Goal: Transaction & Acquisition: Purchase product/service

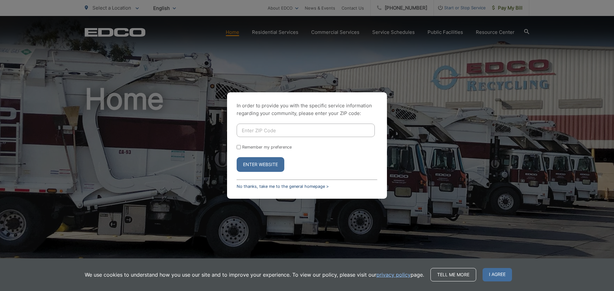
click at [281, 186] on link "No thanks, take me to the general homepage >" at bounding box center [283, 186] width 92 height 5
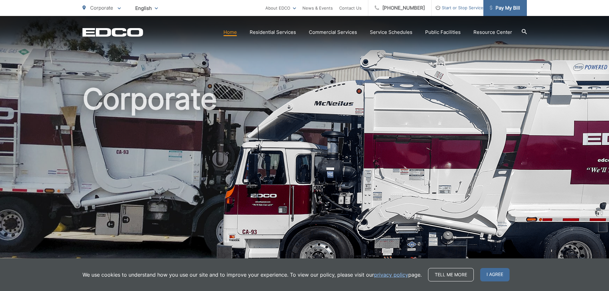
click at [510, 5] on span "Pay My Bill" at bounding box center [505, 8] width 30 height 8
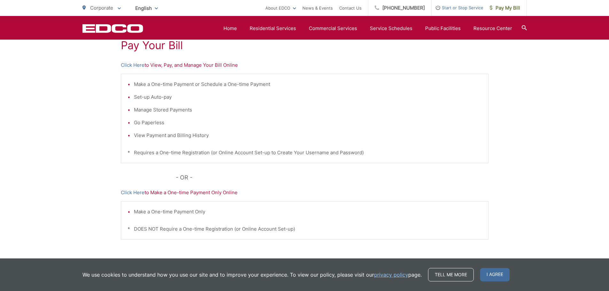
scroll to position [96, 0]
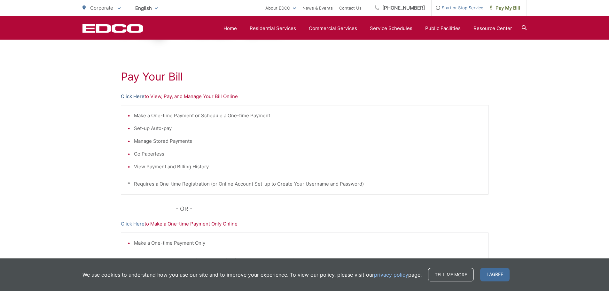
click at [140, 96] on link "Click Here" at bounding box center [133, 97] width 24 height 8
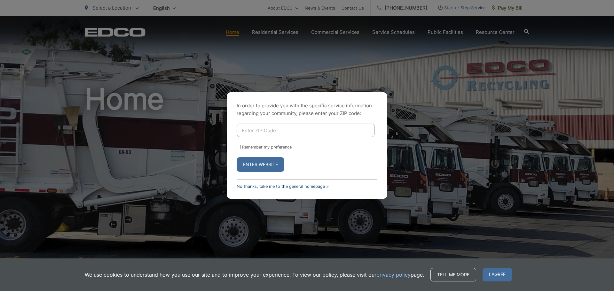
click at [245, 186] on link "No thanks, take me to the general homepage >" at bounding box center [283, 186] width 92 height 5
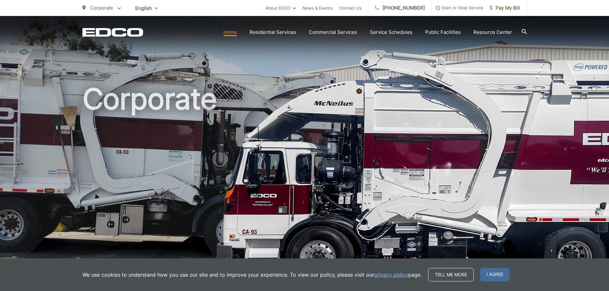
click at [119, 10] on span at bounding box center [119, 8] width 3 height 8
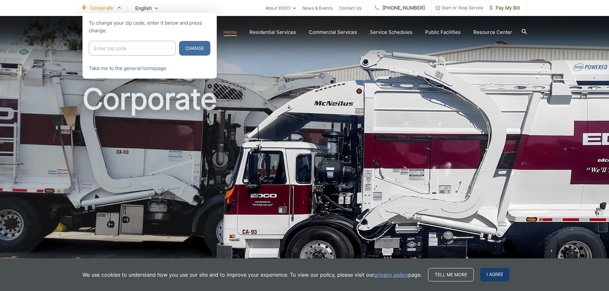
click at [490, 270] on span "I agree" at bounding box center [494, 274] width 29 height 13
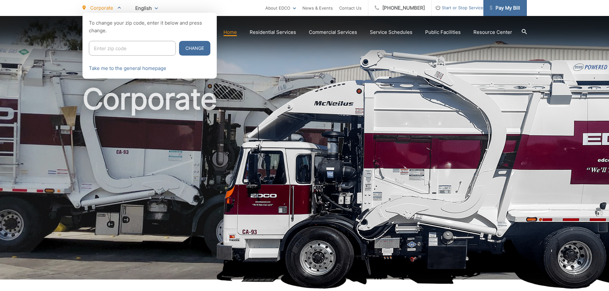
click at [490, 7] on icon at bounding box center [491, 7] width 3 height 4
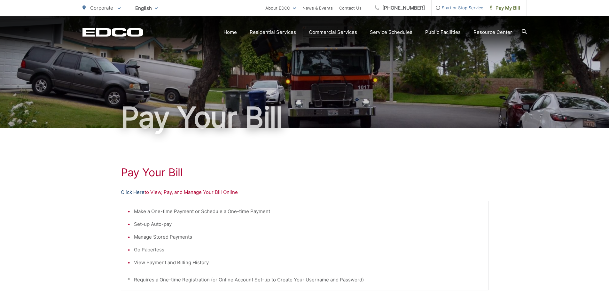
click at [131, 193] on link "Click Here" at bounding box center [133, 193] width 24 height 8
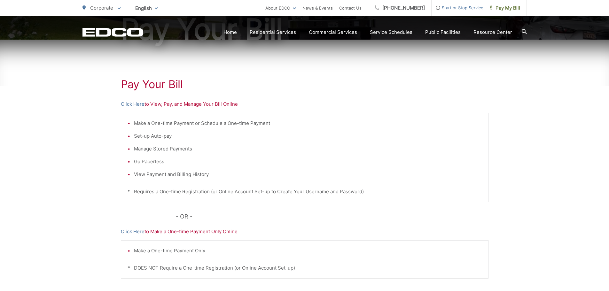
scroll to position [96, 0]
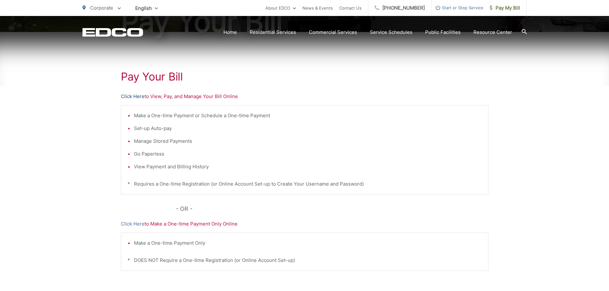
click at [134, 96] on link "Click Here" at bounding box center [133, 97] width 24 height 8
